Goal: Task Accomplishment & Management: Manage account settings

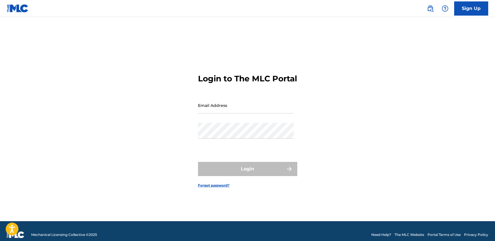
click at [229, 110] on input "Email Address" at bounding box center [246, 105] width 96 height 16
paste input "[EMAIL_ADDRESS][DOMAIN_NAME]"
type input "[EMAIL_ADDRESS][DOMAIN_NAME]"
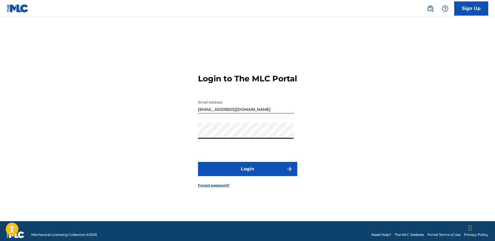
click at [198, 162] on button "Login" at bounding box center [247, 169] width 99 height 14
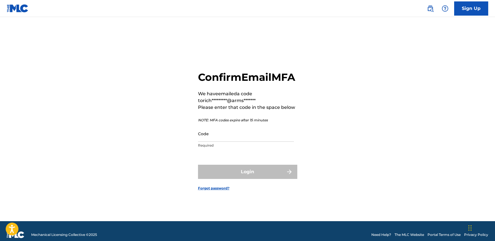
click at [221, 142] on input "Code" at bounding box center [246, 134] width 96 height 16
paste input "222458"
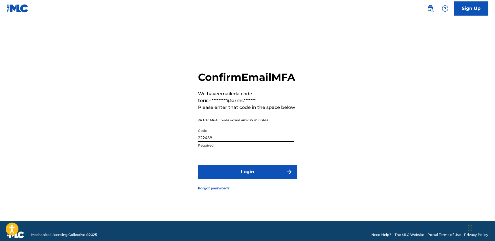
type input "222458"
click at [198, 165] on button "Login" at bounding box center [247, 172] width 99 height 14
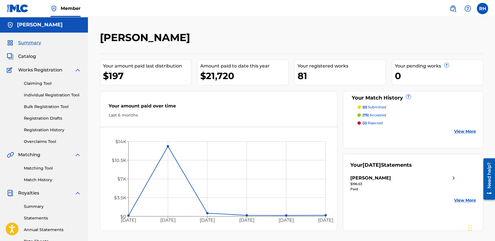
click at [365, 179] on div "[PERSON_NAME]" at bounding box center [370, 178] width 41 height 7
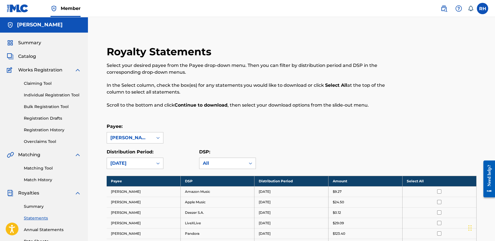
click at [43, 207] on link "Summary" at bounding box center [52, 207] width 57 height 6
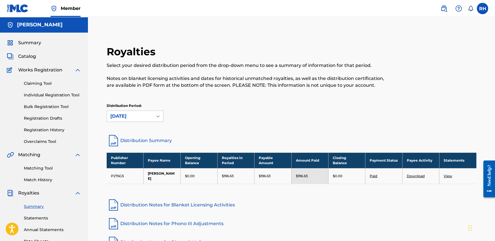
click at [161, 138] on link "Distribution Summary" at bounding box center [292, 141] width 370 height 14
click at [43, 165] on link "Matching Tool" at bounding box center [52, 168] width 57 height 6
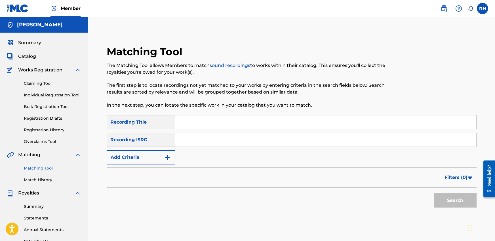
click at [150, 160] on button "Add Criteria" at bounding box center [141, 157] width 69 height 14
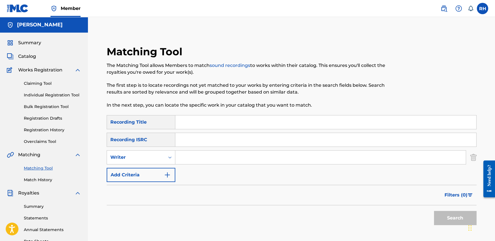
click at [193, 159] on input "Search Form" at bounding box center [320, 158] width 290 height 14
type input "hiebinger"
click at [434, 211] on button "Search" at bounding box center [455, 218] width 43 height 14
click at [464, 196] on span "Filters ( 0 )" at bounding box center [455, 195] width 23 height 7
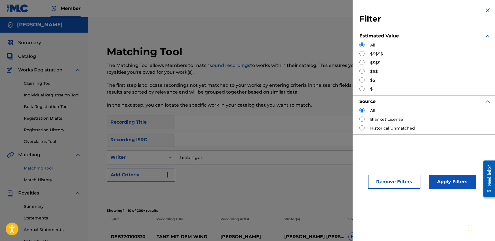
click at [359, 54] on input "Search Form" at bounding box center [361, 53] width 5 height 5
radio input "true"
click at [458, 182] on button "Apply Filters" at bounding box center [452, 182] width 47 height 14
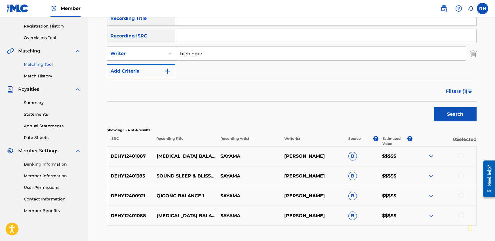
scroll to position [94, 0]
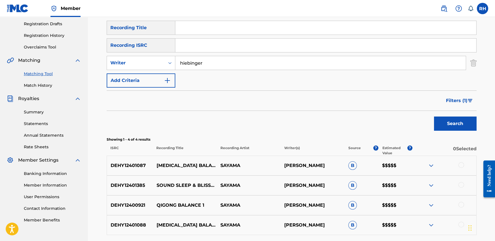
click at [469, 100] on img "Search Form" at bounding box center [469, 100] width 5 height 3
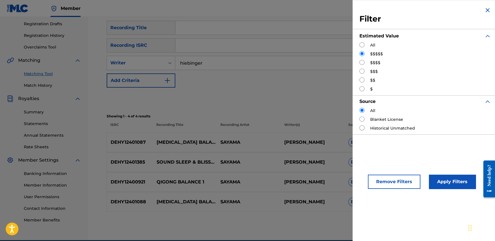
click at [367, 62] on div "$$$$" at bounding box center [425, 63] width 132 height 6
click at [363, 62] on input "Search Form" at bounding box center [361, 62] width 5 height 5
radio input "true"
click at [448, 183] on button "Apply Filters" at bounding box center [452, 182] width 47 height 14
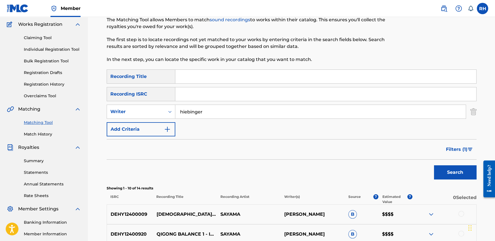
scroll to position [0, 0]
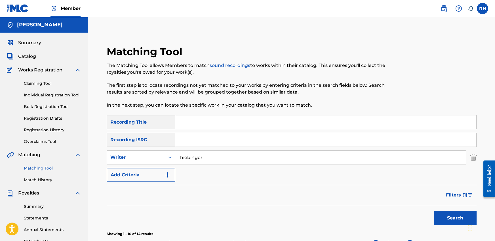
click at [33, 57] on span "Catalog" at bounding box center [27, 56] width 18 height 7
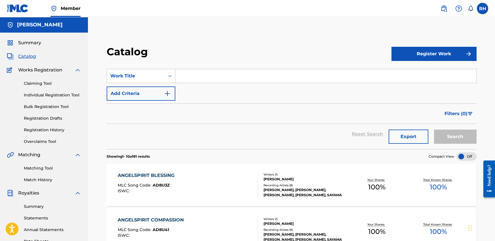
click at [33, 45] on span "Summary" at bounding box center [29, 42] width 23 height 7
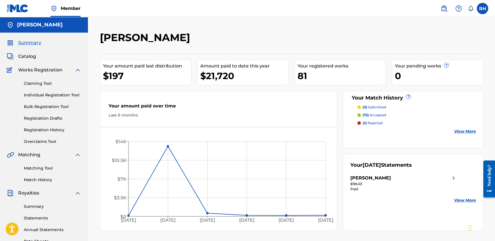
click at [484, 8] on label at bounding box center [482, 8] width 11 height 11
click at [482, 9] on input "[PERSON_NAME] Hiebinger [EMAIL_ADDRESS][DOMAIN_NAME] Notification Preferences P…" at bounding box center [482, 9] width 0 height 0
click at [431, 79] on p "Log out" at bounding box center [427, 80] width 13 height 5
click at [482, 9] on input "[PERSON_NAME] Hiebinger [EMAIL_ADDRESS][DOMAIN_NAME] Notification Preferences P…" at bounding box center [482, 9] width 0 height 0
